Goal: Book appointment/travel/reservation

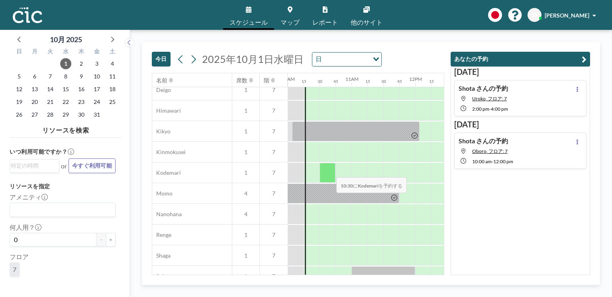
scroll to position [327, 638]
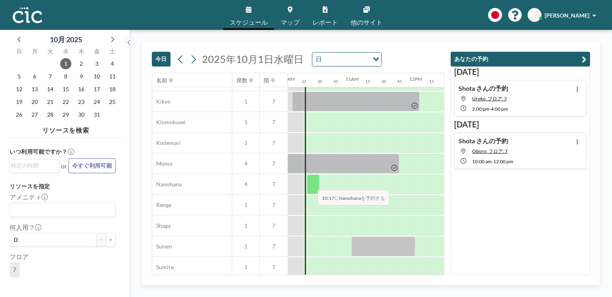
click at [311, 185] on div at bounding box center [313, 185] width 13 height 20
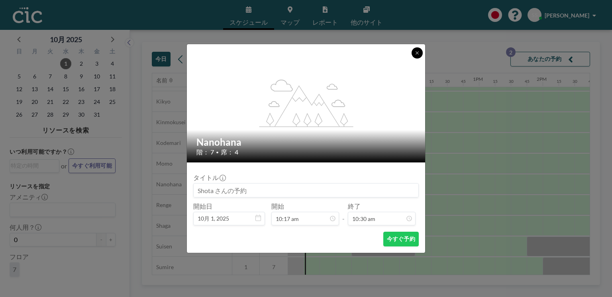
click at [417, 53] on icon at bounding box center [417, 53] width 5 height 5
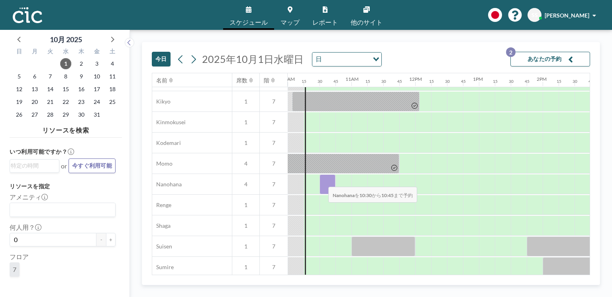
click at [322, 182] on div at bounding box center [328, 185] width 16 height 20
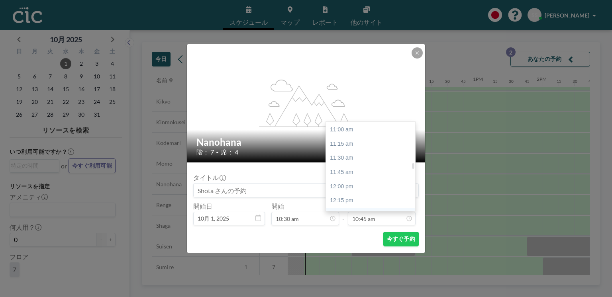
scroll to position [650, 0]
click at [354, 190] on div "12:30 pm" at bounding box center [372, 188] width 92 height 14
type input "12:30 pm"
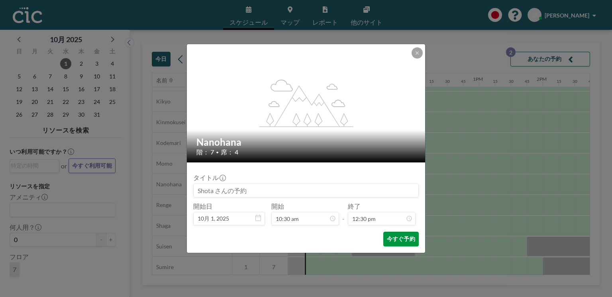
scroll to position [0, 0]
click at [396, 239] on button "今すぐ予約" at bounding box center [401, 239] width 35 height 15
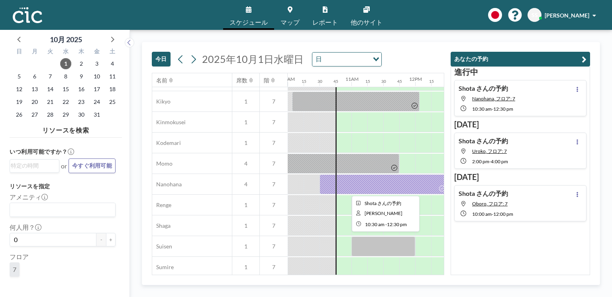
click at [375, 181] on div at bounding box center [384, 185] width 128 height 20
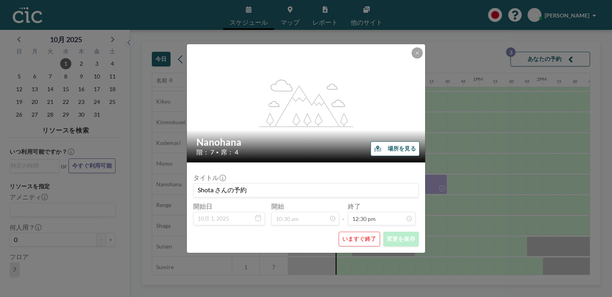
scroll to position [710, 0]
click at [357, 234] on button "いますぐ終了" at bounding box center [359, 239] width 41 height 15
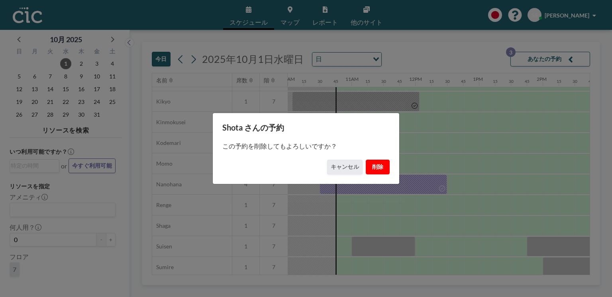
click at [384, 168] on button "削除" at bounding box center [378, 167] width 24 height 15
